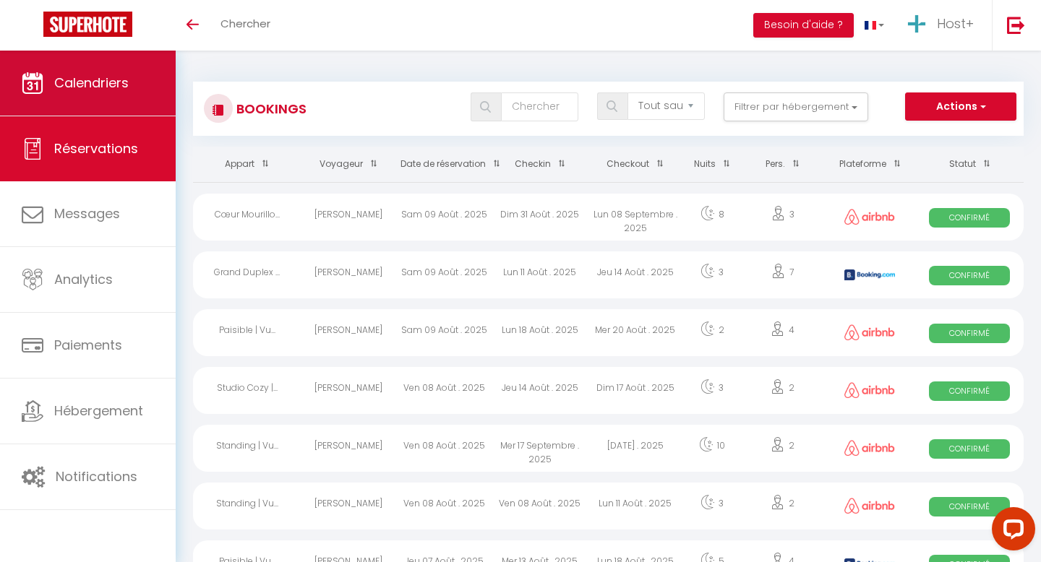
click at [132, 66] on link "Calendriers" at bounding box center [88, 83] width 176 height 65
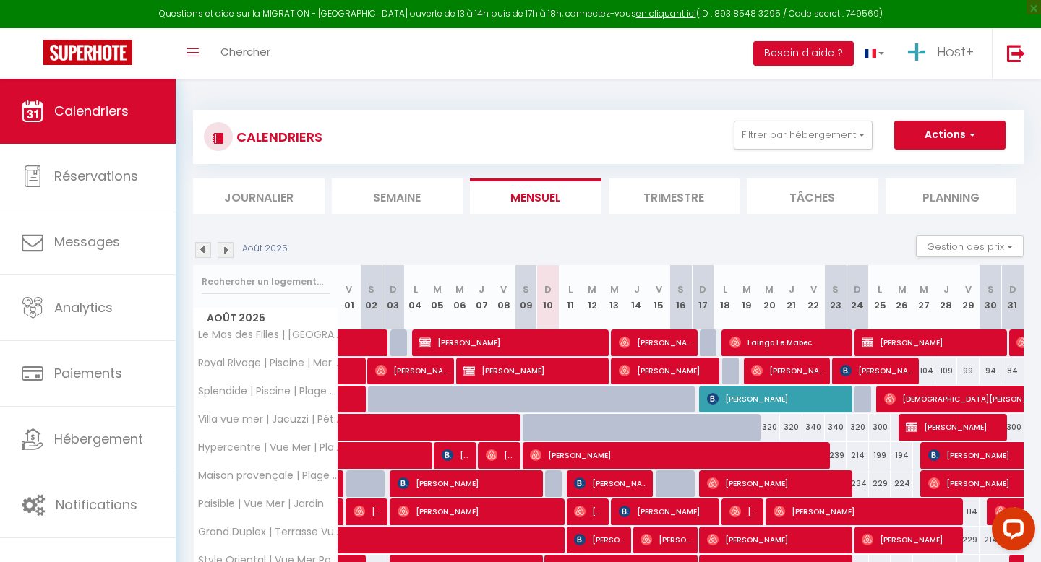
drag, startPoint x: 479, startPoint y: 130, endPoint x: 497, endPoint y: 130, distance: 18.1
click at [497, 130] on div "CALENDRIERS Filtrer par hébergement Tous Studio Moderne | [GEOGRAPHIC_DATA] | P…" at bounding box center [608, 137] width 809 height 33
click at [753, 139] on button "Filtrer par hébergement" at bounding box center [803, 135] width 139 height 29
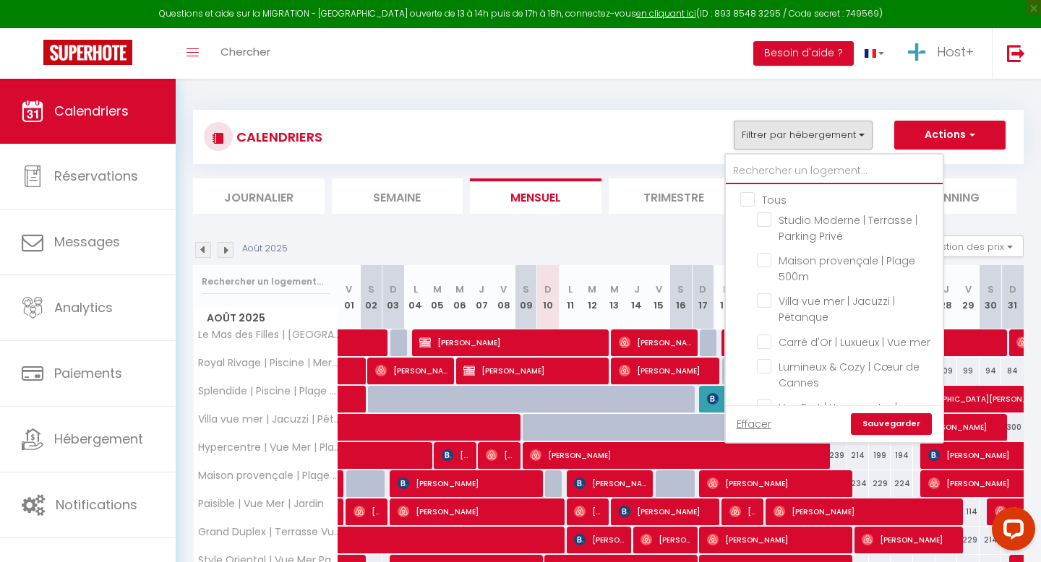
click at [771, 173] on input "text" at bounding box center [834, 171] width 217 height 26
type input "m"
checkbox input "false"
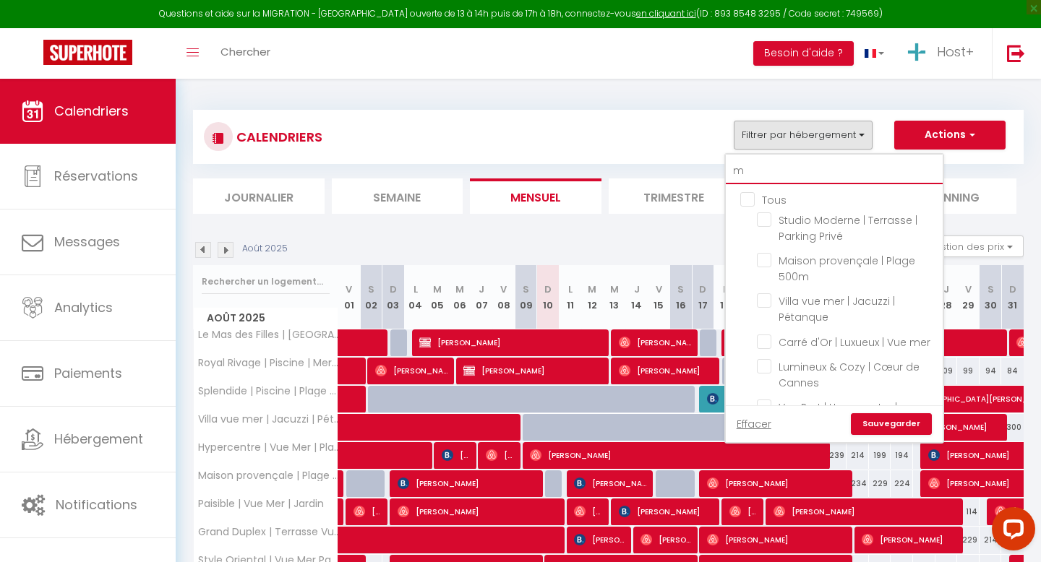
checkbox input "false"
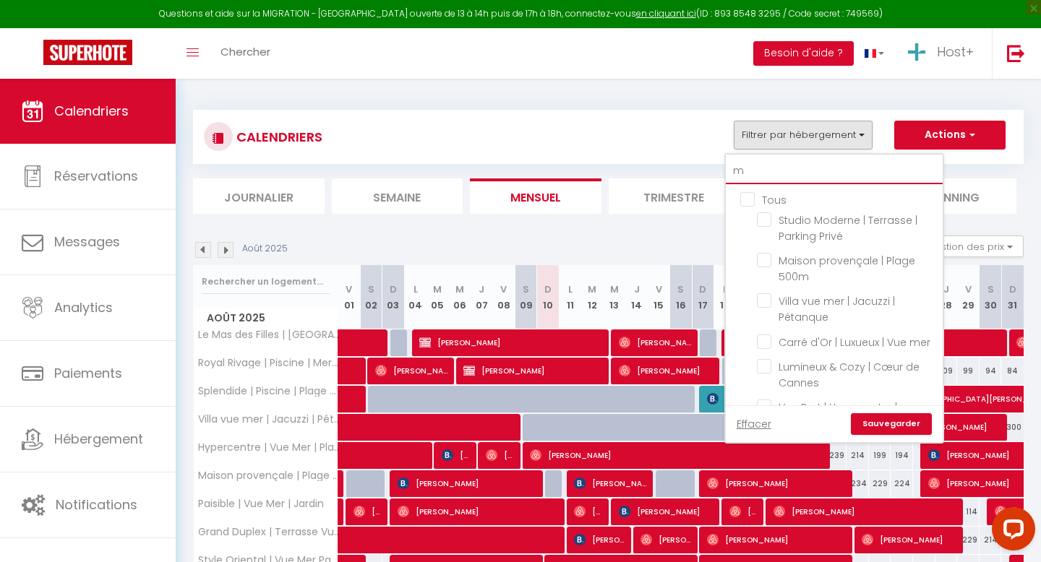
checkbox input "false"
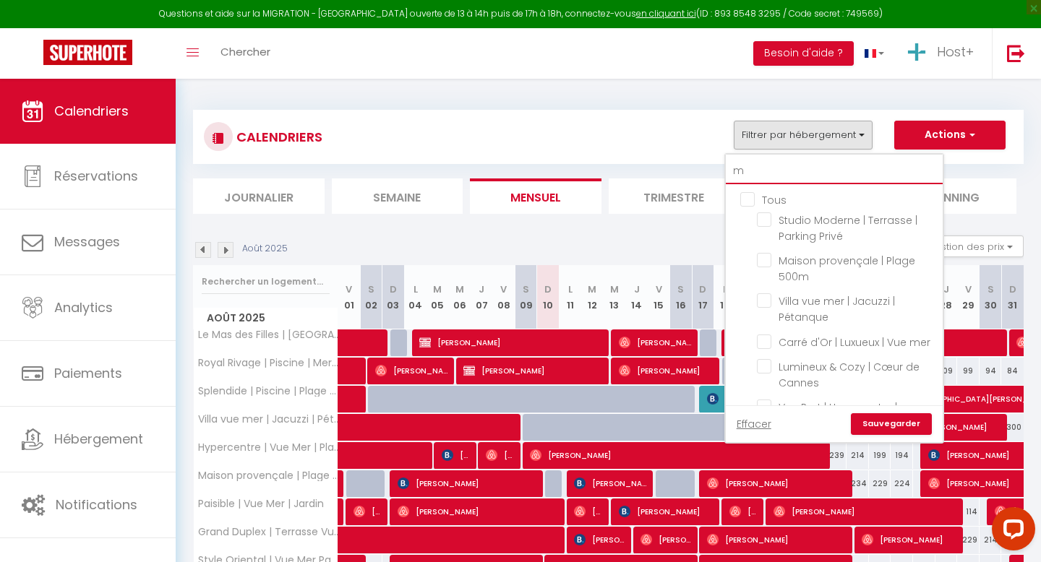
checkbox input "false"
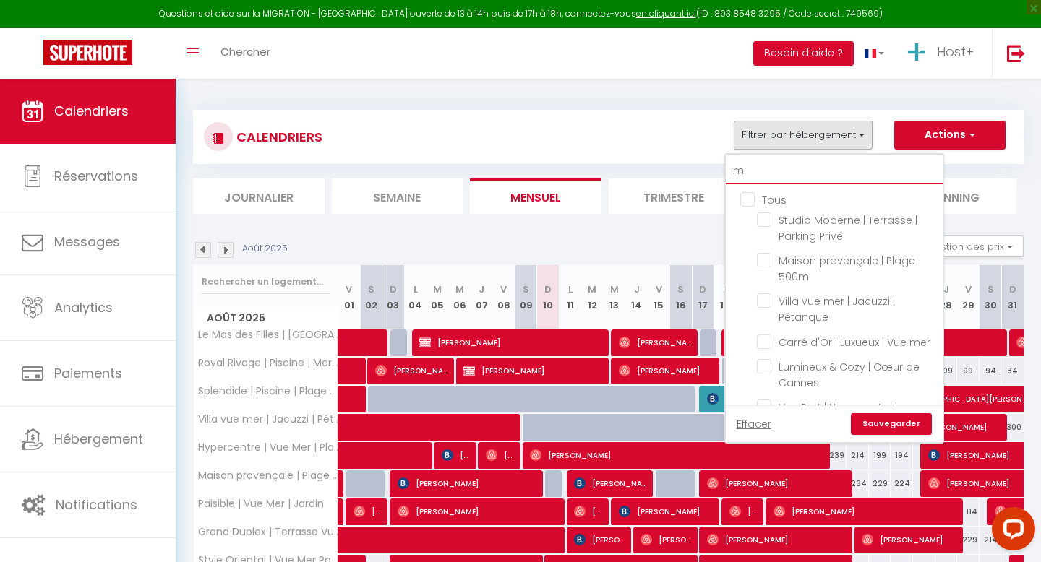
checkbox input "false"
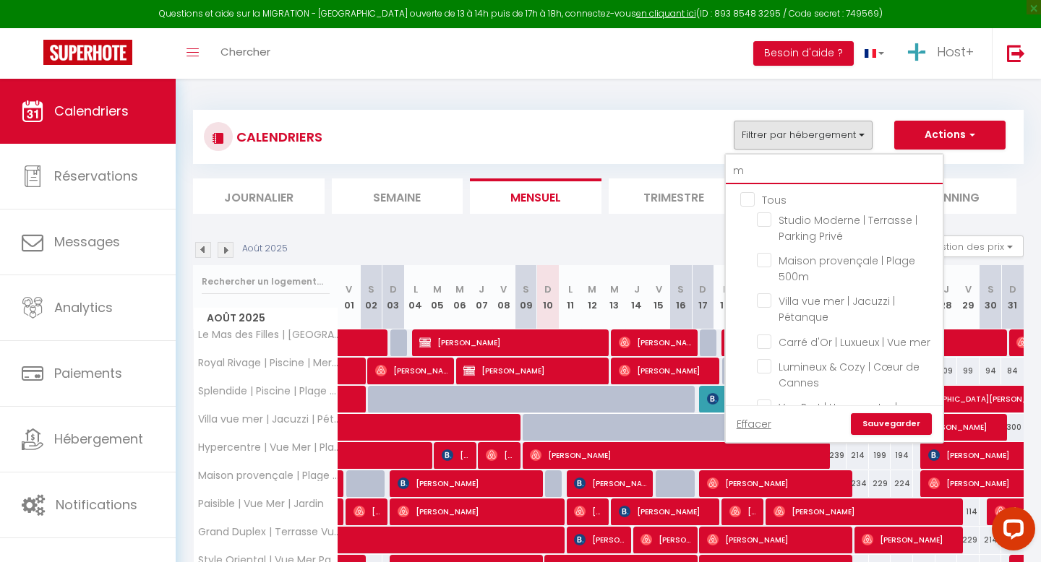
checkbox input "false"
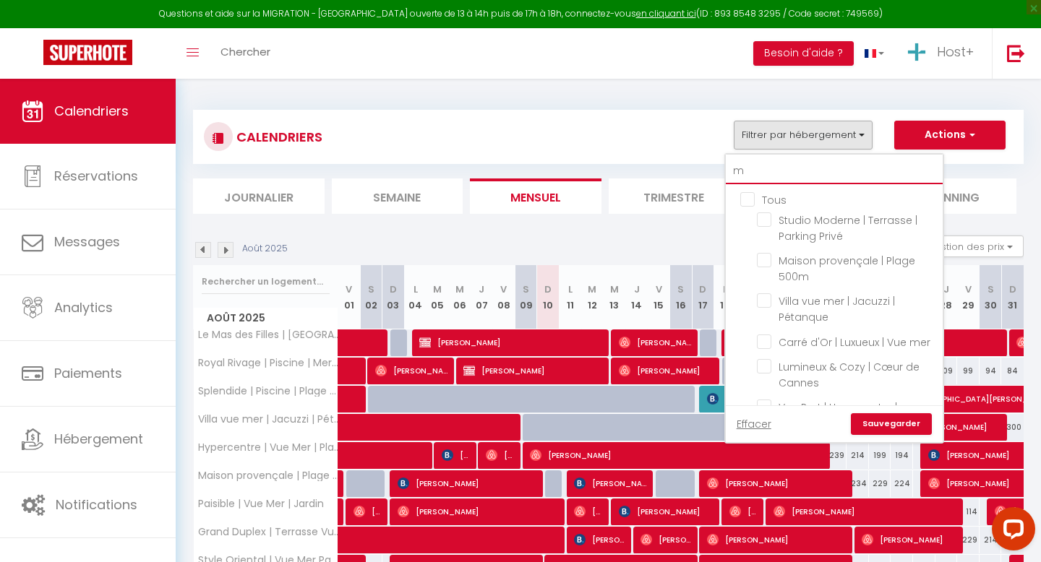
checkbox input "false"
type input "mo"
checkbox input "false"
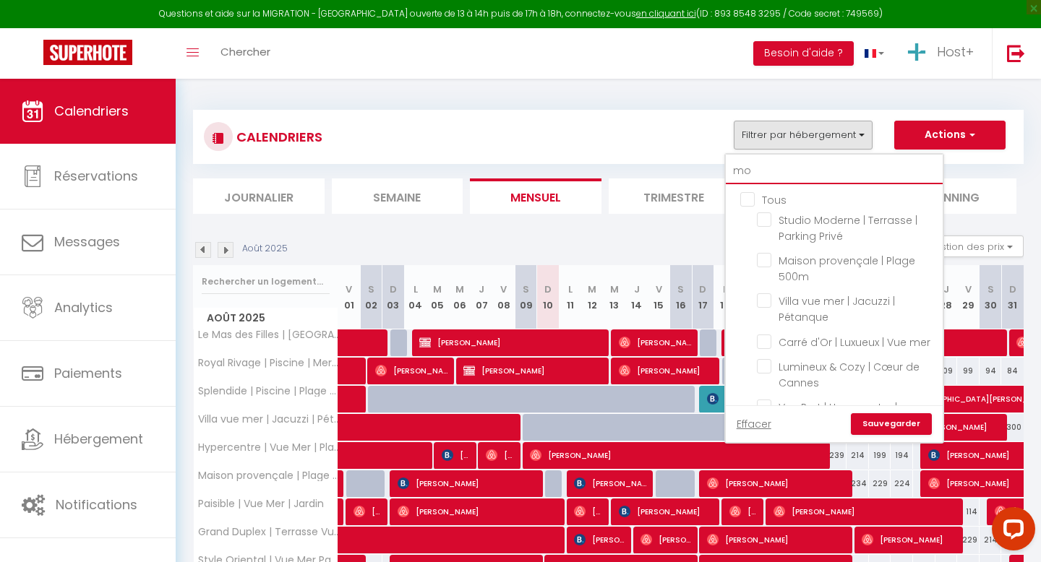
checkbox input "false"
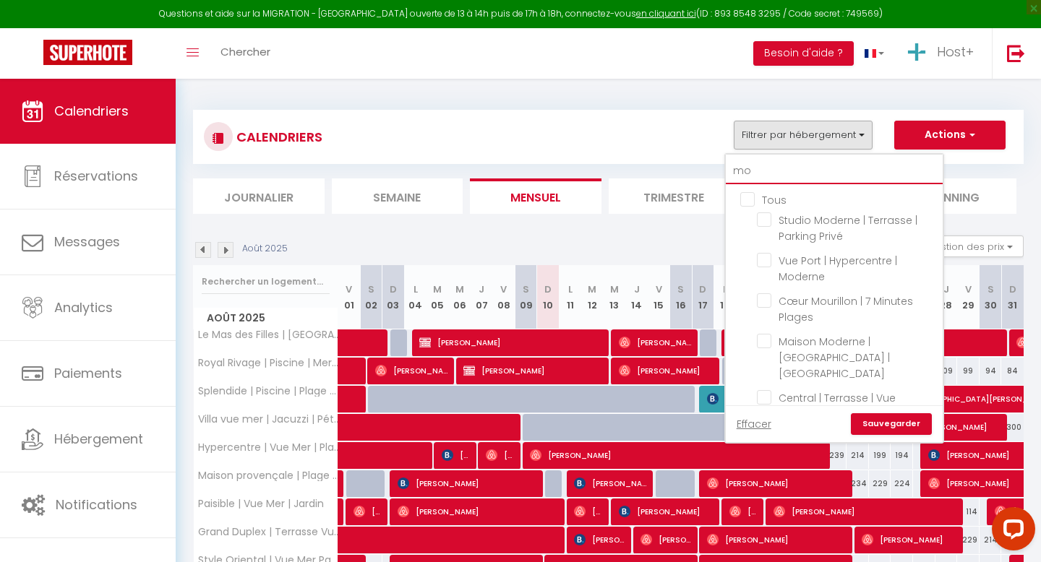
type input "mon"
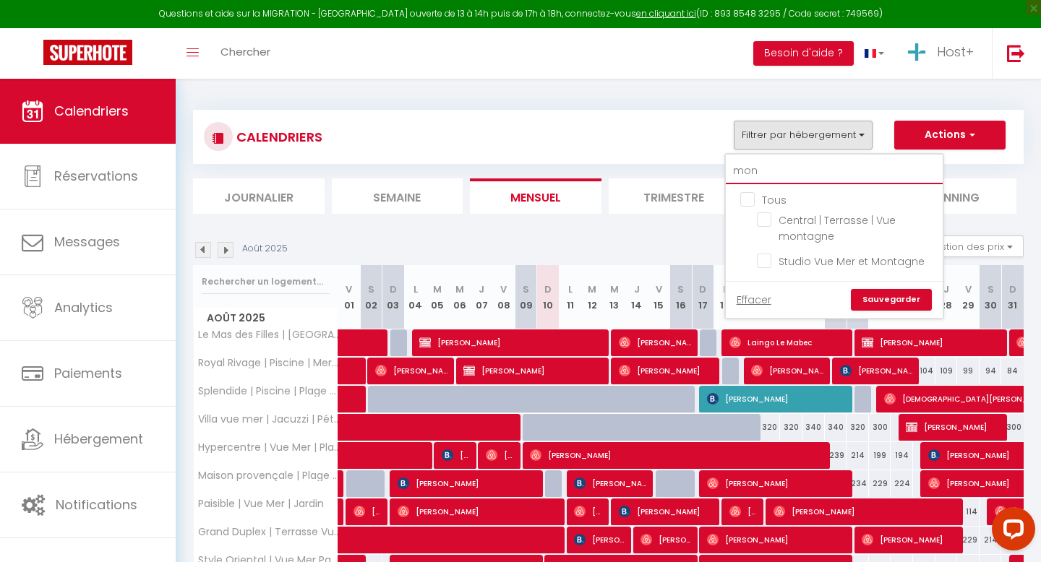
checkbox input "false"
type input "mon"
click at [785, 263] on input "Studio Vue Mer et Montagne" at bounding box center [847, 260] width 181 height 14
checkbox input "true"
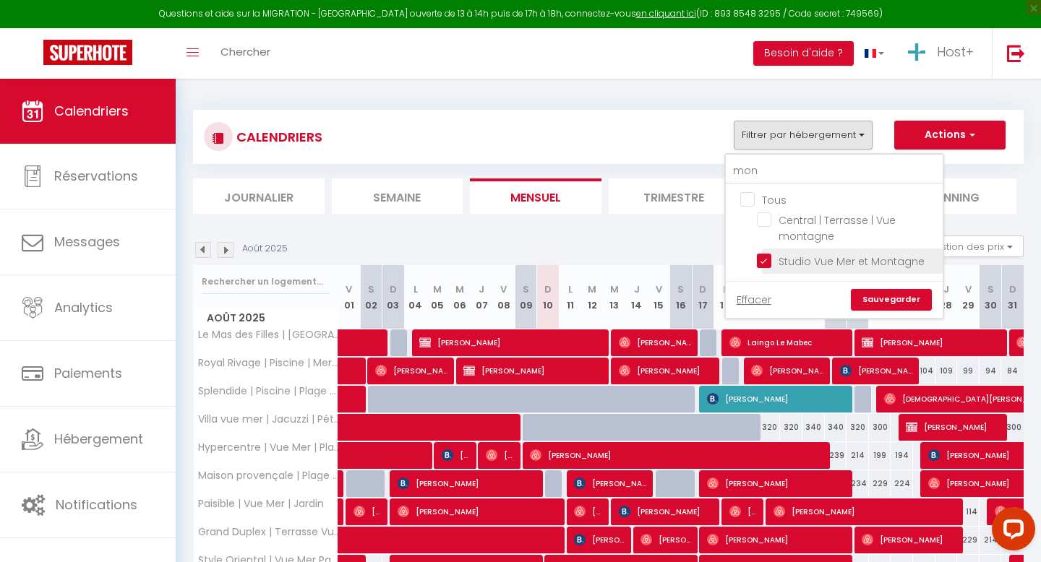
checkbox input "false"
click at [902, 294] on link "Sauvegarder" at bounding box center [891, 300] width 81 height 22
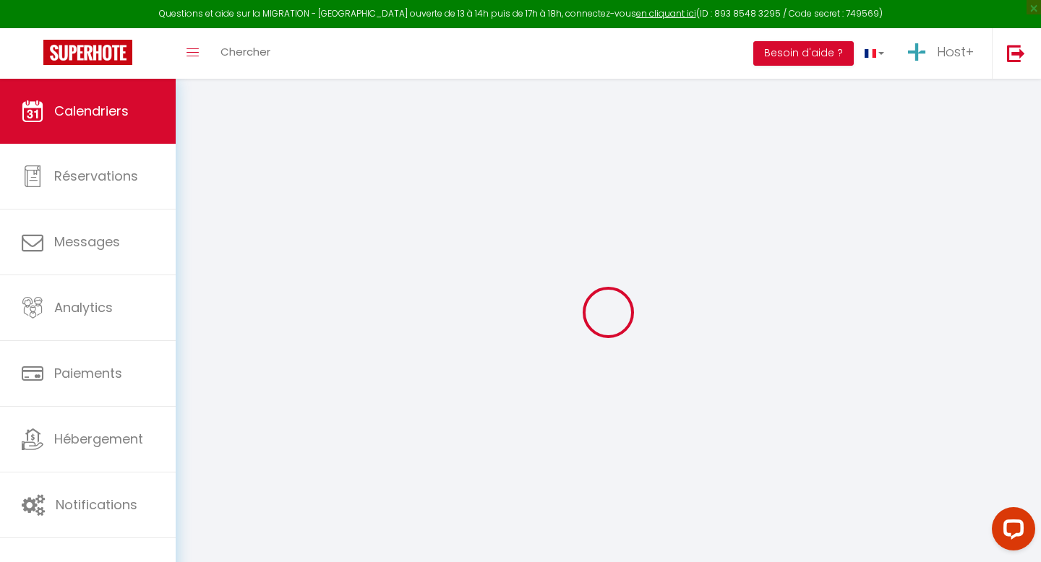
select select
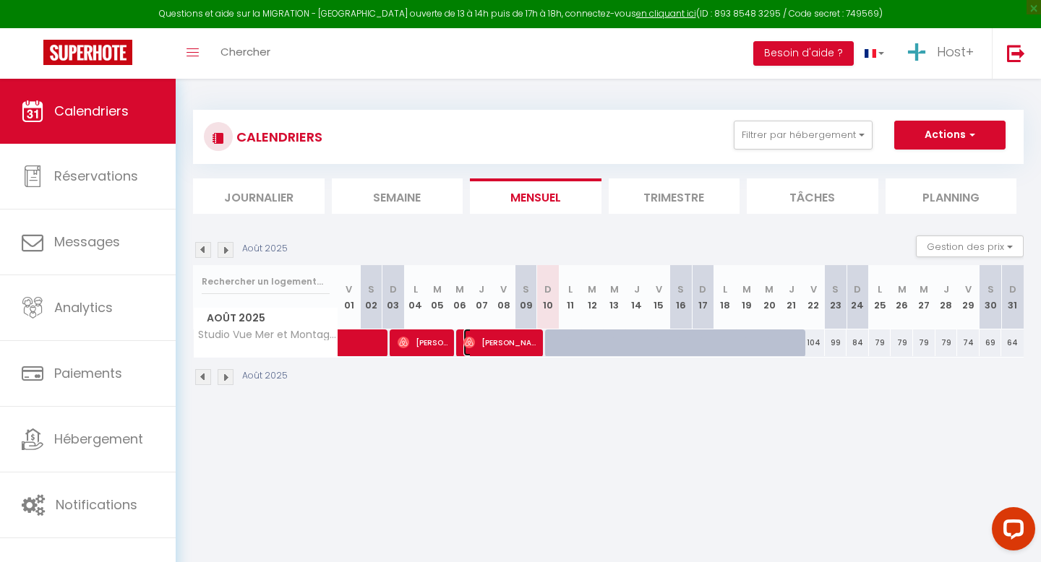
click at [499, 343] on span "[PERSON_NAME]" at bounding box center [500, 342] width 74 height 27
select select "OK"
select select "0"
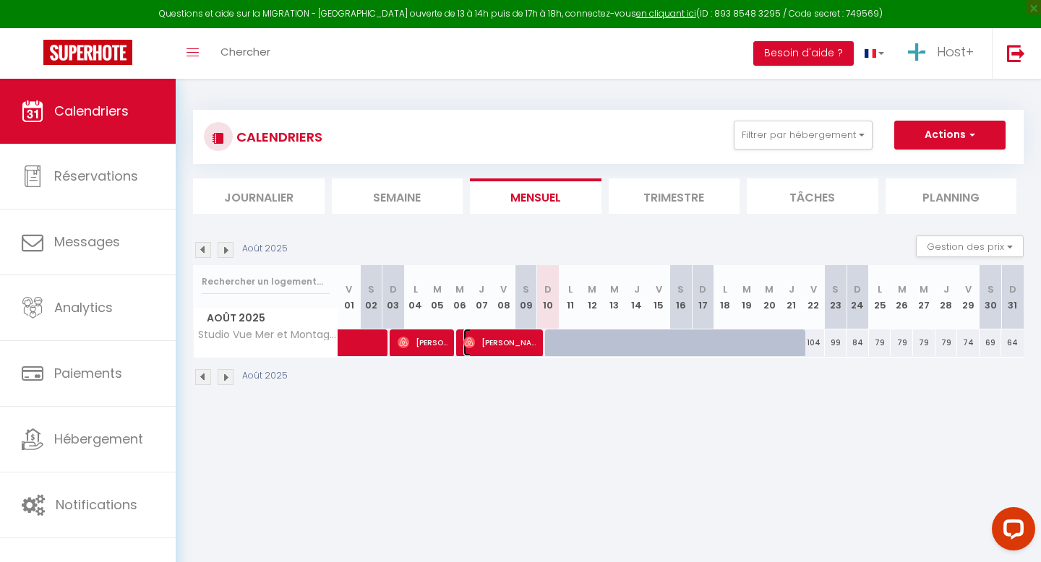
select select "1"
select select
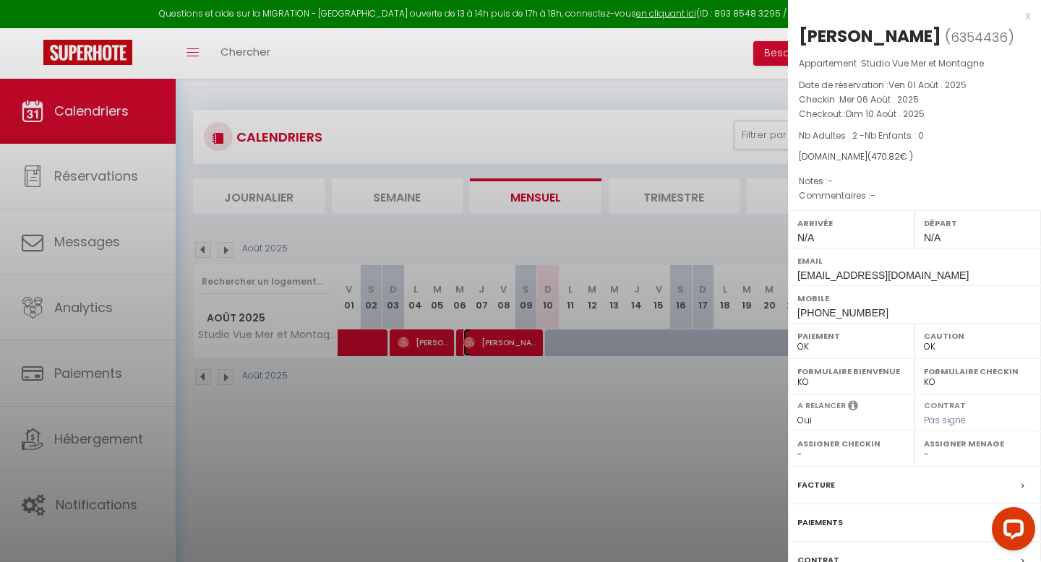
select select "42707"
